Goal: Find specific page/section: Find specific page/section

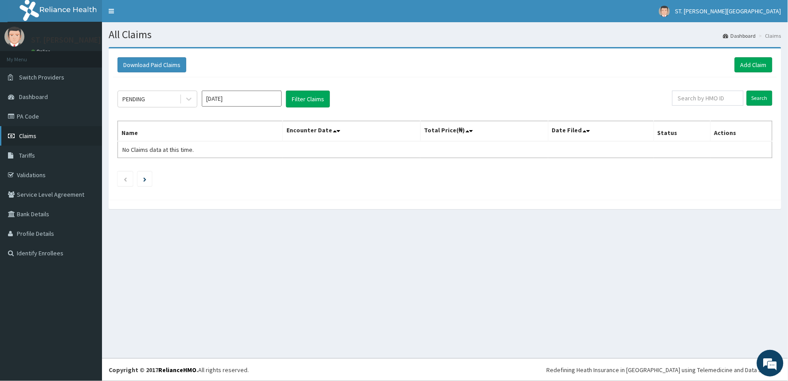
click at [33, 139] on link "Claims" at bounding box center [51, 136] width 102 height 20
click at [28, 117] on link "PA Code" at bounding box center [51, 116] width 102 height 20
